Goal: Task Accomplishment & Management: Use online tool/utility

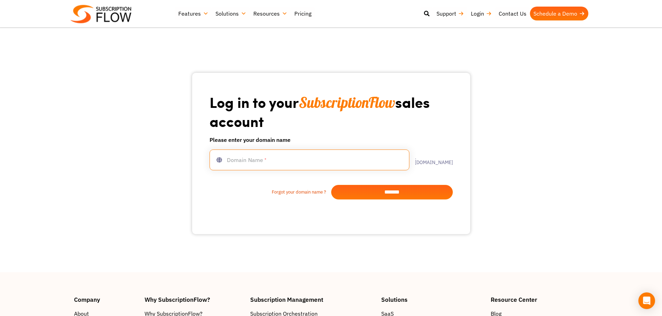
click at [272, 159] on input "text" at bounding box center [309, 160] width 200 height 21
type input "**********"
click at [429, 194] on input "*******" at bounding box center [392, 192] width 122 height 15
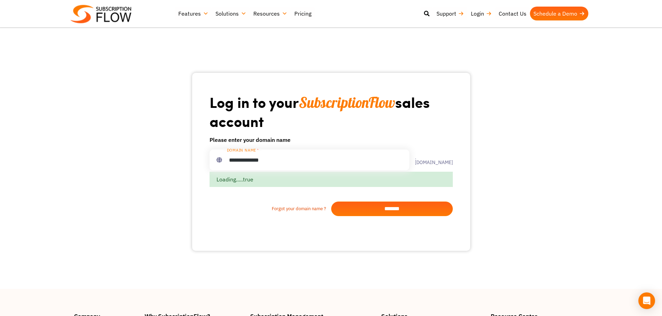
click at [394, 211] on input "*******" at bounding box center [392, 209] width 122 height 15
